Goal: Information Seeking & Learning: Learn about a topic

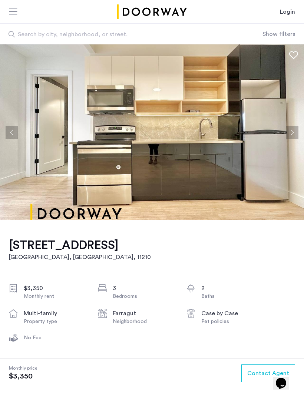
click at [295, 131] on button "Next apartment" at bounding box center [292, 132] width 13 height 13
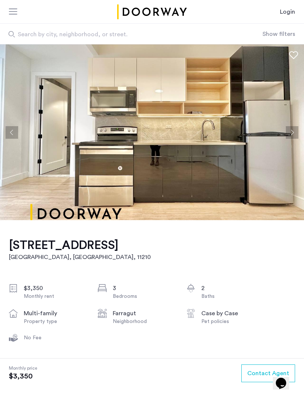
click at [294, 133] on button "Next apartment" at bounding box center [292, 132] width 13 height 13
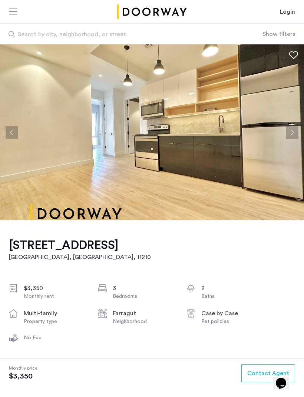
click at [293, 132] on button "Next apartment" at bounding box center [292, 132] width 13 height 13
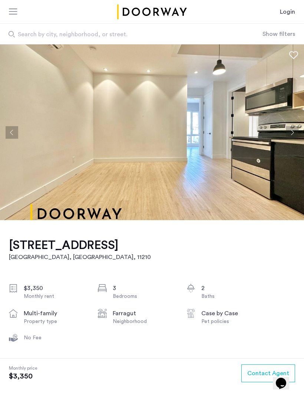
click at [294, 133] on button "Next apartment" at bounding box center [292, 132] width 13 height 13
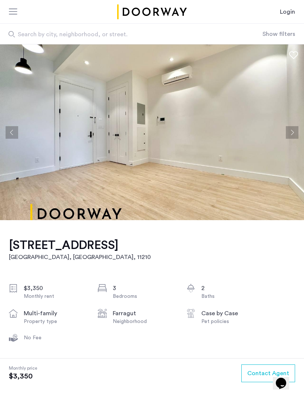
click at [294, 132] on button "Next apartment" at bounding box center [292, 132] width 13 height 13
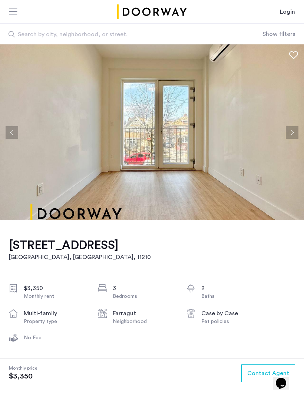
click at [295, 131] on button "Next apartment" at bounding box center [292, 132] width 13 height 13
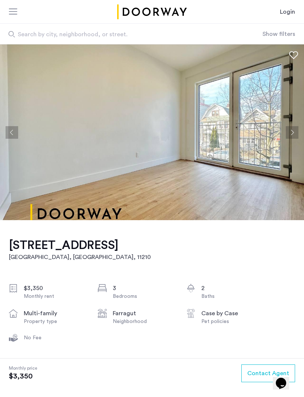
click at [294, 133] on button "Next apartment" at bounding box center [292, 132] width 13 height 13
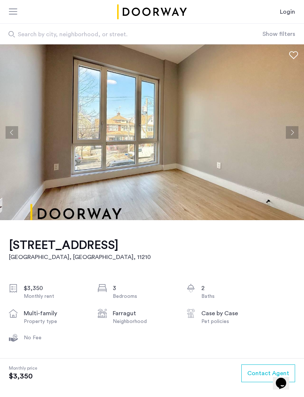
click at [294, 132] on button "Next apartment" at bounding box center [292, 132] width 13 height 13
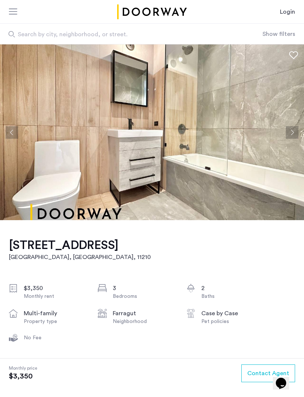
click at [293, 132] on button "Next apartment" at bounding box center [292, 132] width 13 height 13
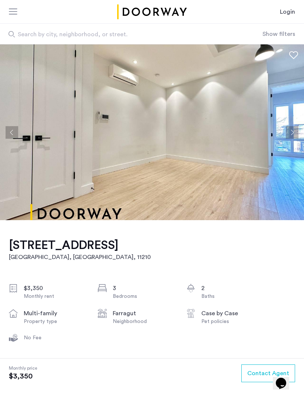
click at [295, 134] on button "Next apartment" at bounding box center [292, 132] width 13 height 13
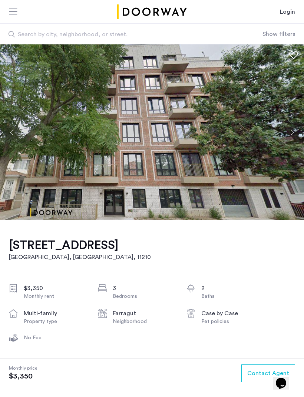
click at [292, 134] on button "Next apartment" at bounding box center [292, 132] width 13 height 13
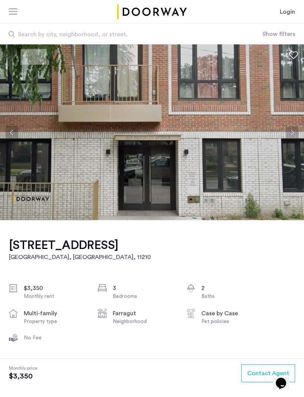
click at [293, 133] on button "Next apartment" at bounding box center [292, 132] width 13 height 13
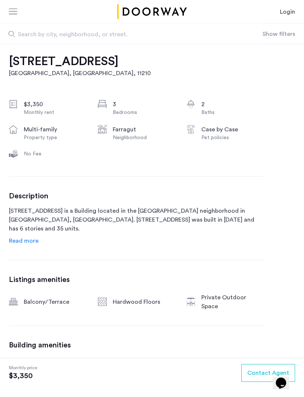
scroll to position [185, 0]
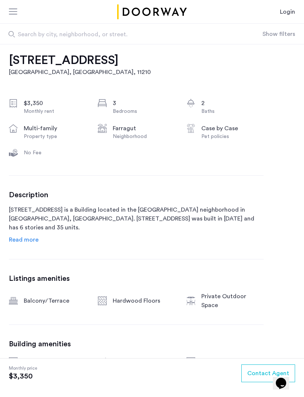
click at [31, 240] on span "Read more" at bounding box center [24, 240] width 30 height 6
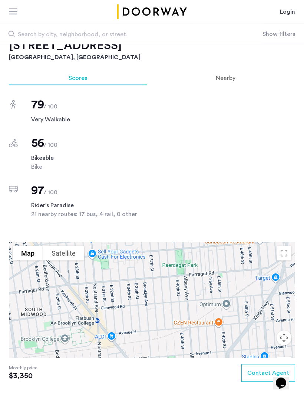
scroll to position [692, 0]
click at [281, 357] on button "Drag Pegman onto the map to open Street View" at bounding box center [283, 364] width 15 height 15
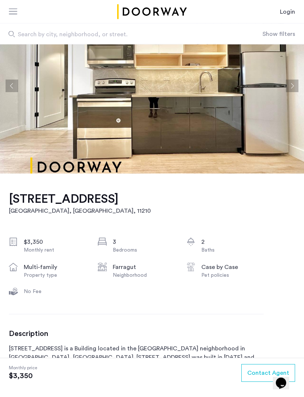
scroll to position [0, 0]
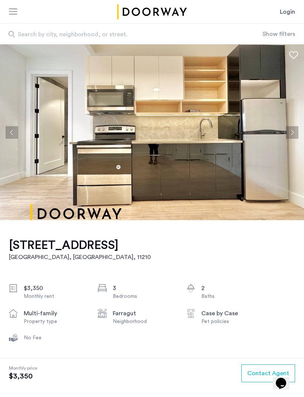
click at [294, 134] on button "Next apartment" at bounding box center [292, 132] width 13 height 13
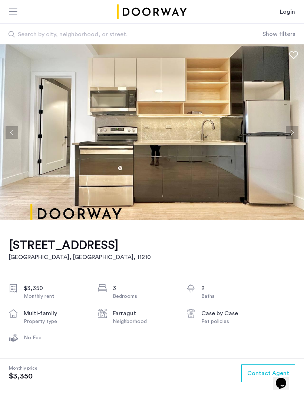
click at [287, 143] on img at bounding box center [152, 132] width 304 height 176
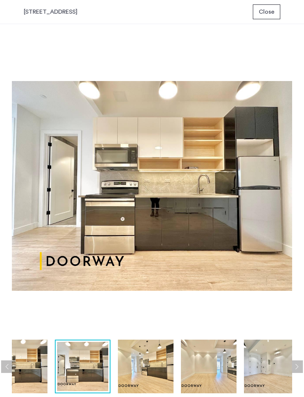
click at [300, 363] on button "Next apartment" at bounding box center [296, 367] width 13 height 13
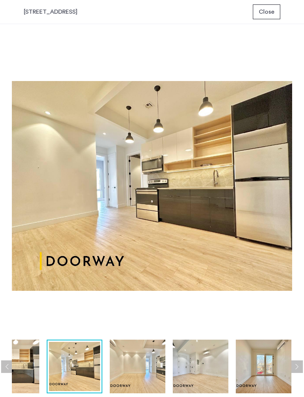
click at [300, 365] on button "Next apartment" at bounding box center [296, 367] width 13 height 13
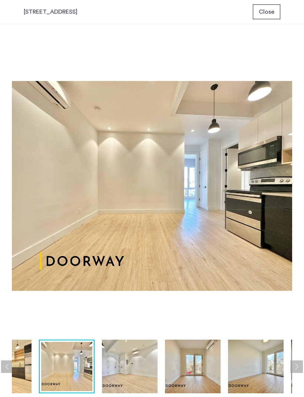
click at [301, 363] on button "Next apartment" at bounding box center [296, 367] width 13 height 13
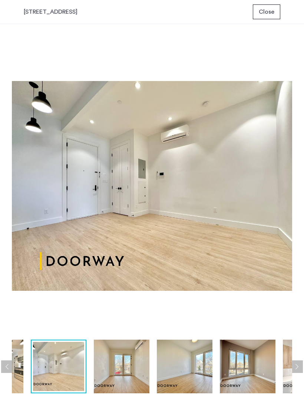
click at [300, 364] on button "Next apartment" at bounding box center [296, 367] width 13 height 13
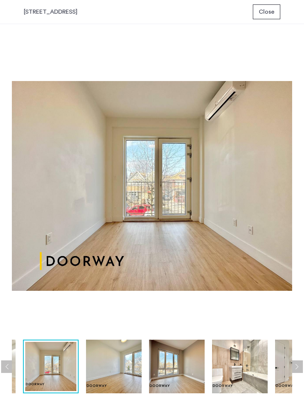
click at [299, 364] on button "Next apartment" at bounding box center [296, 367] width 13 height 13
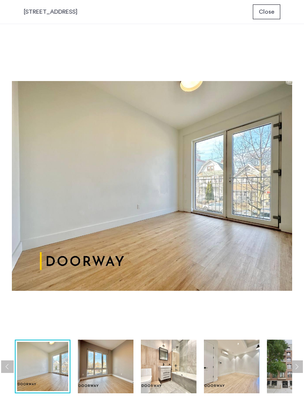
click at [299, 363] on button "Next apartment" at bounding box center [296, 367] width 13 height 13
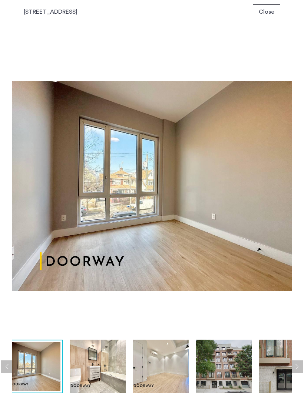
click at [299, 361] on button "Next apartment" at bounding box center [296, 367] width 13 height 13
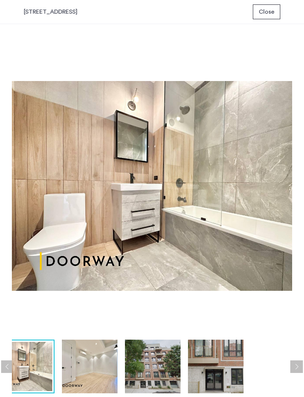
click at [299, 361] on button "Next apartment" at bounding box center [296, 367] width 13 height 13
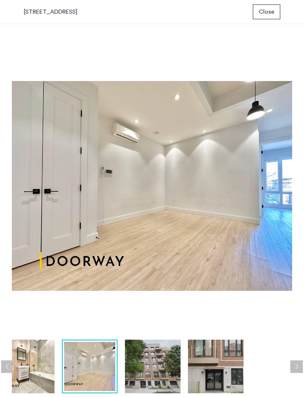
click at [299, 361] on button "Next apartment" at bounding box center [296, 367] width 13 height 13
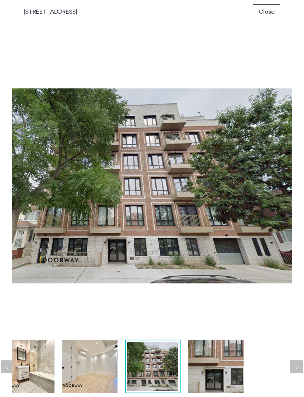
click at [15, 353] on img at bounding box center [27, 367] width 56 height 54
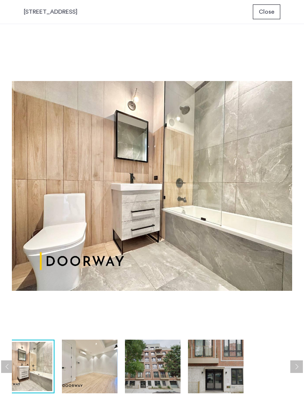
click at [14, 357] on img at bounding box center [26, 366] width 51 height 49
